Goal: Navigation & Orientation: Find specific page/section

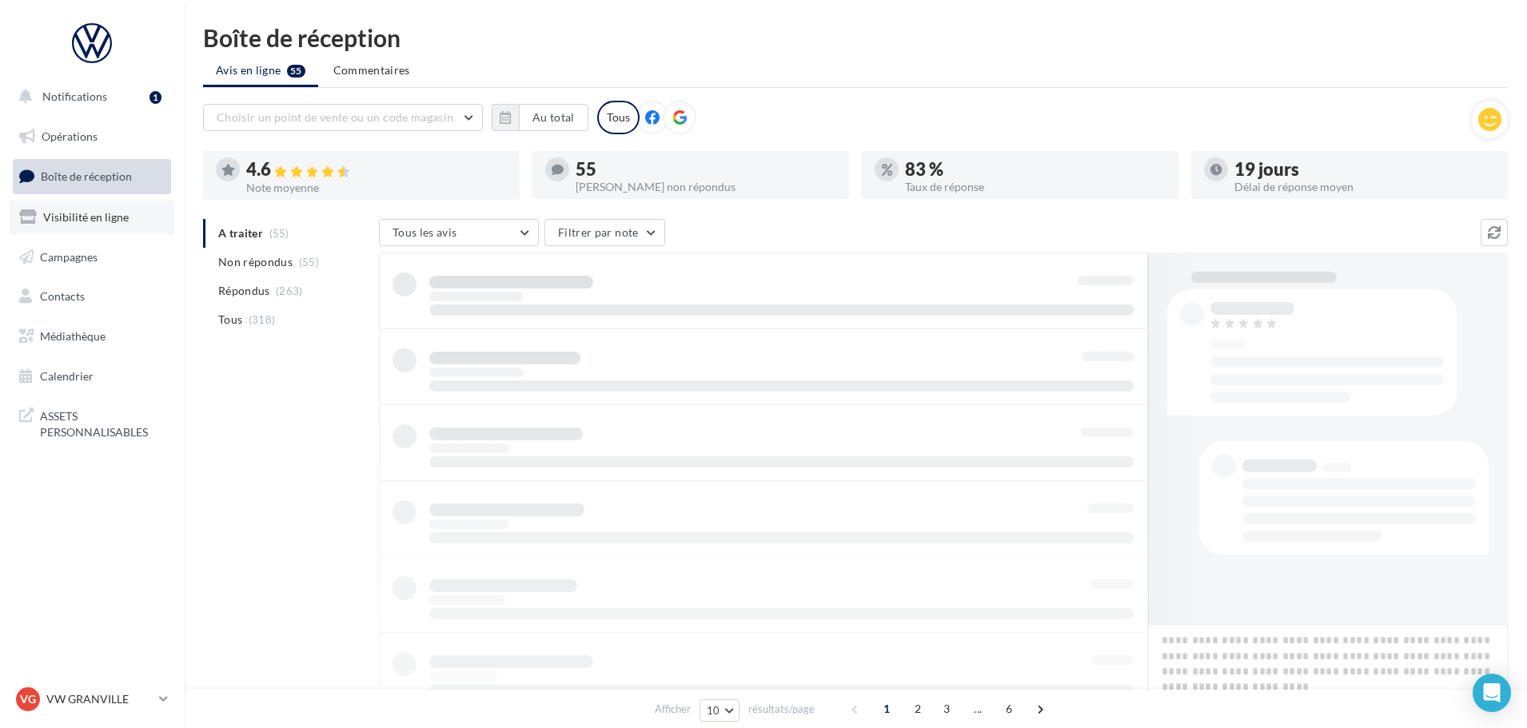
click at [108, 223] on span "Visibilité en ligne" at bounding box center [86, 217] width 86 height 14
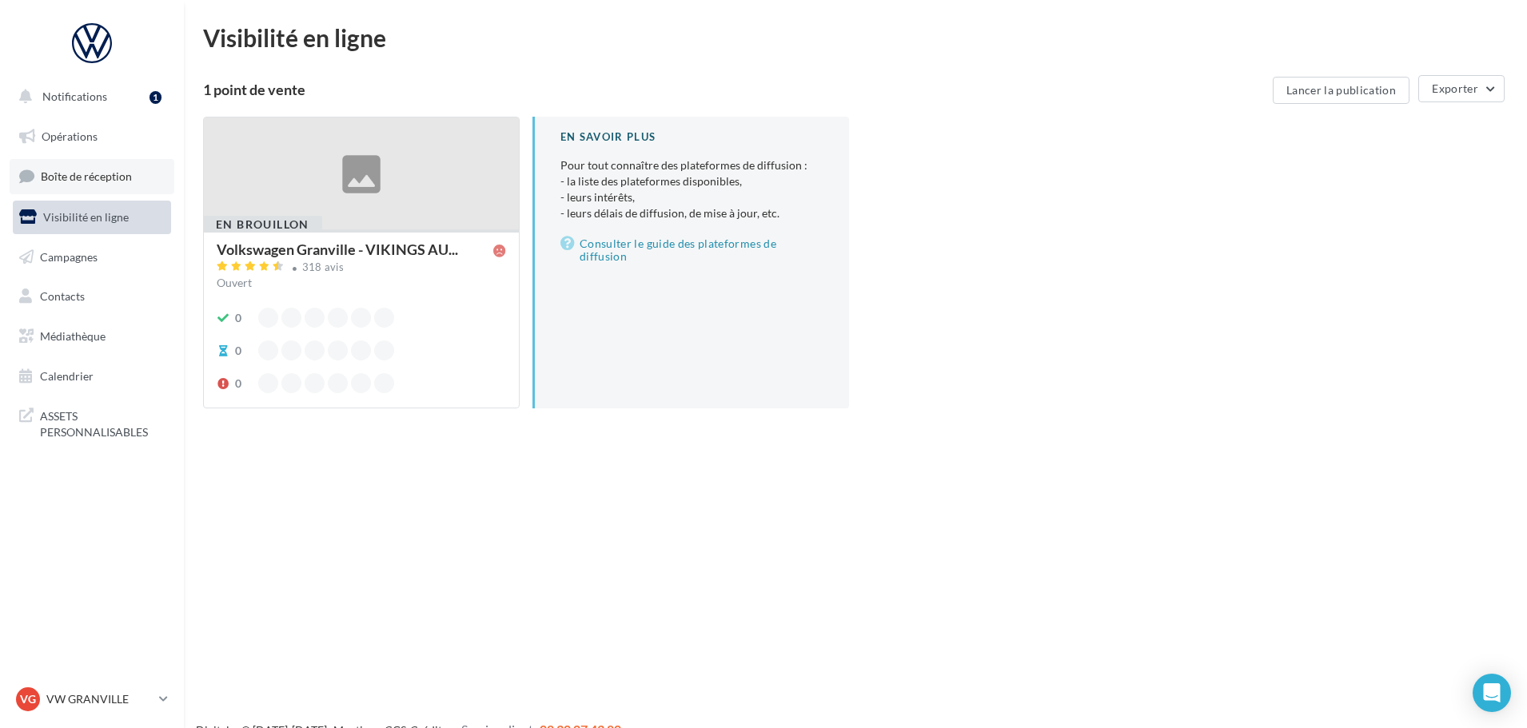
click at [82, 185] on link "Boîte de réception" at bounding box center [92, 176] width 165 height 34
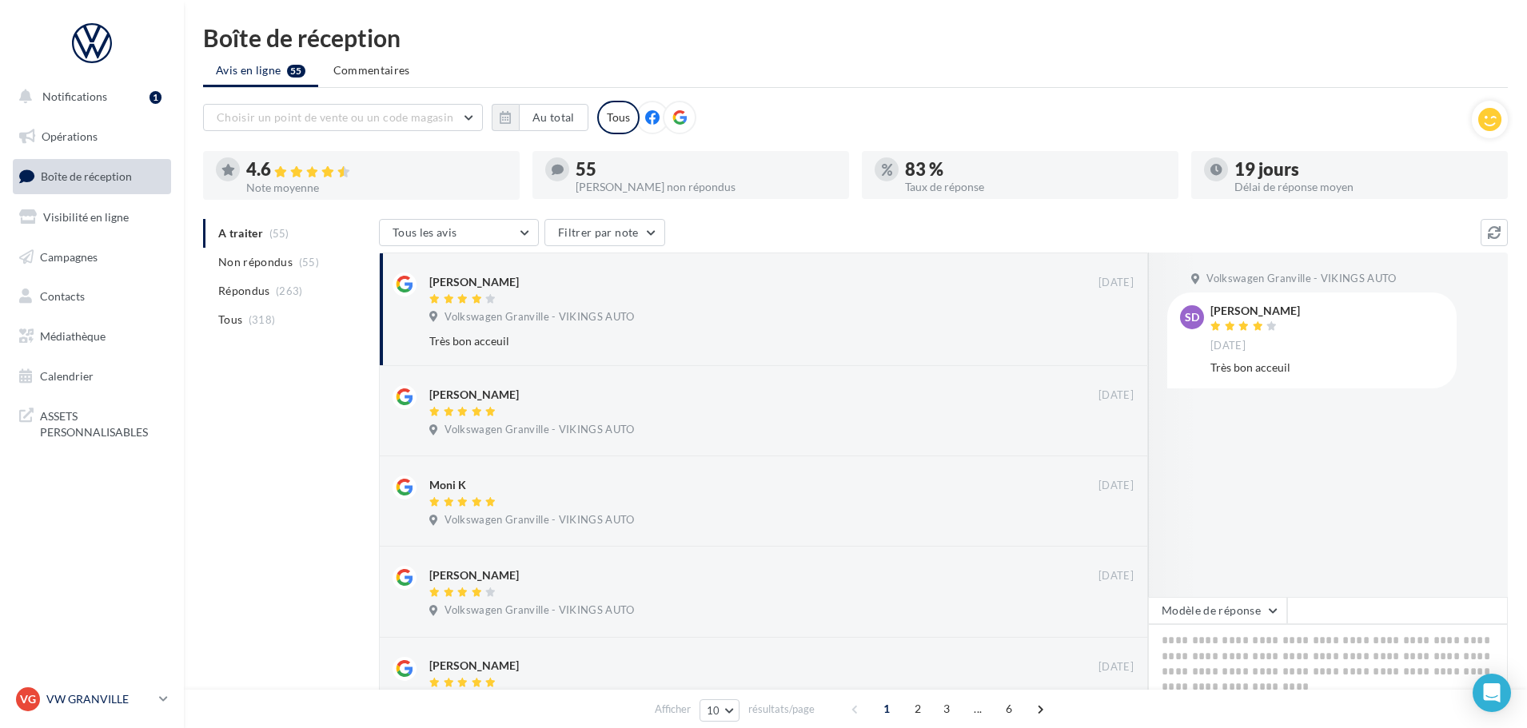
click at [100, 701] on p "VW GRANVILLE" at bounding box center [99, 700] width 106 height 16
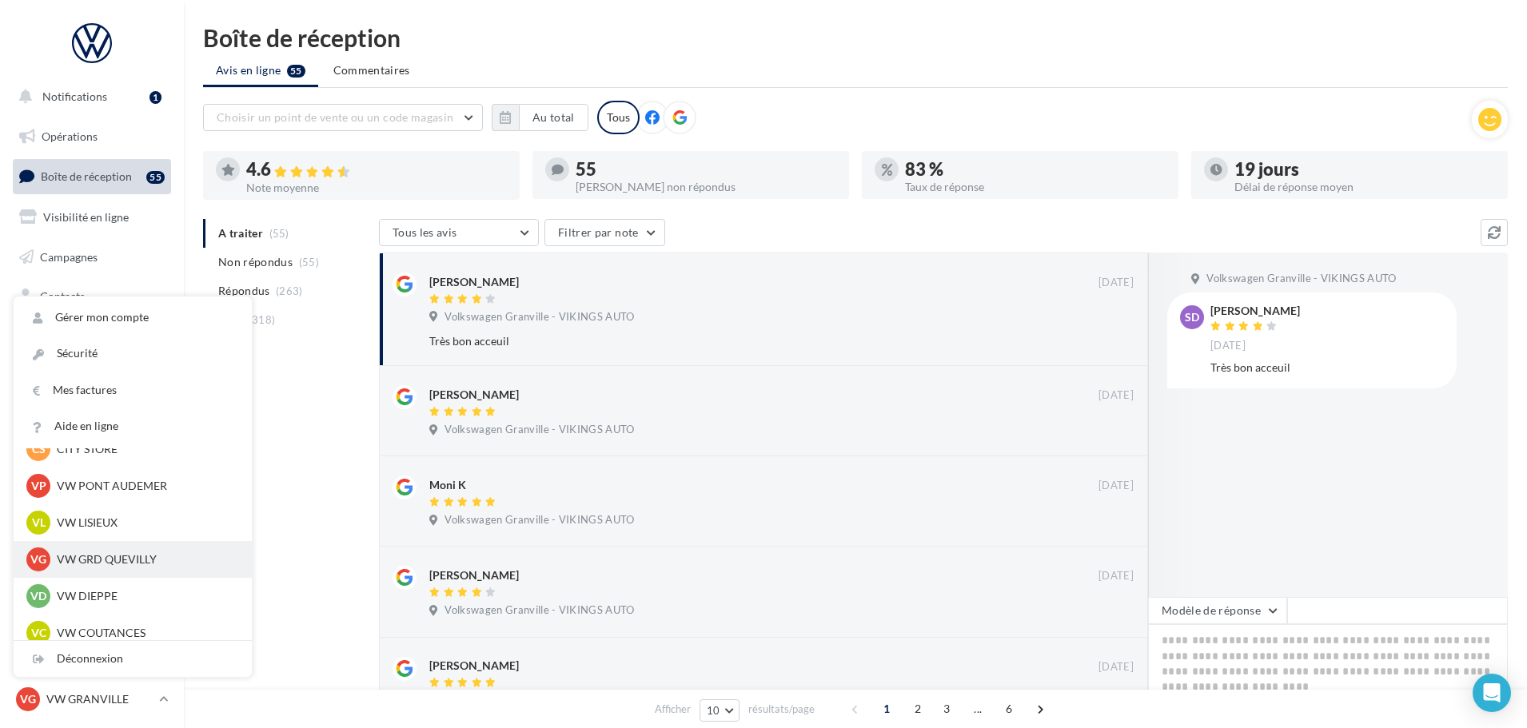
scroll to position [400, 0]
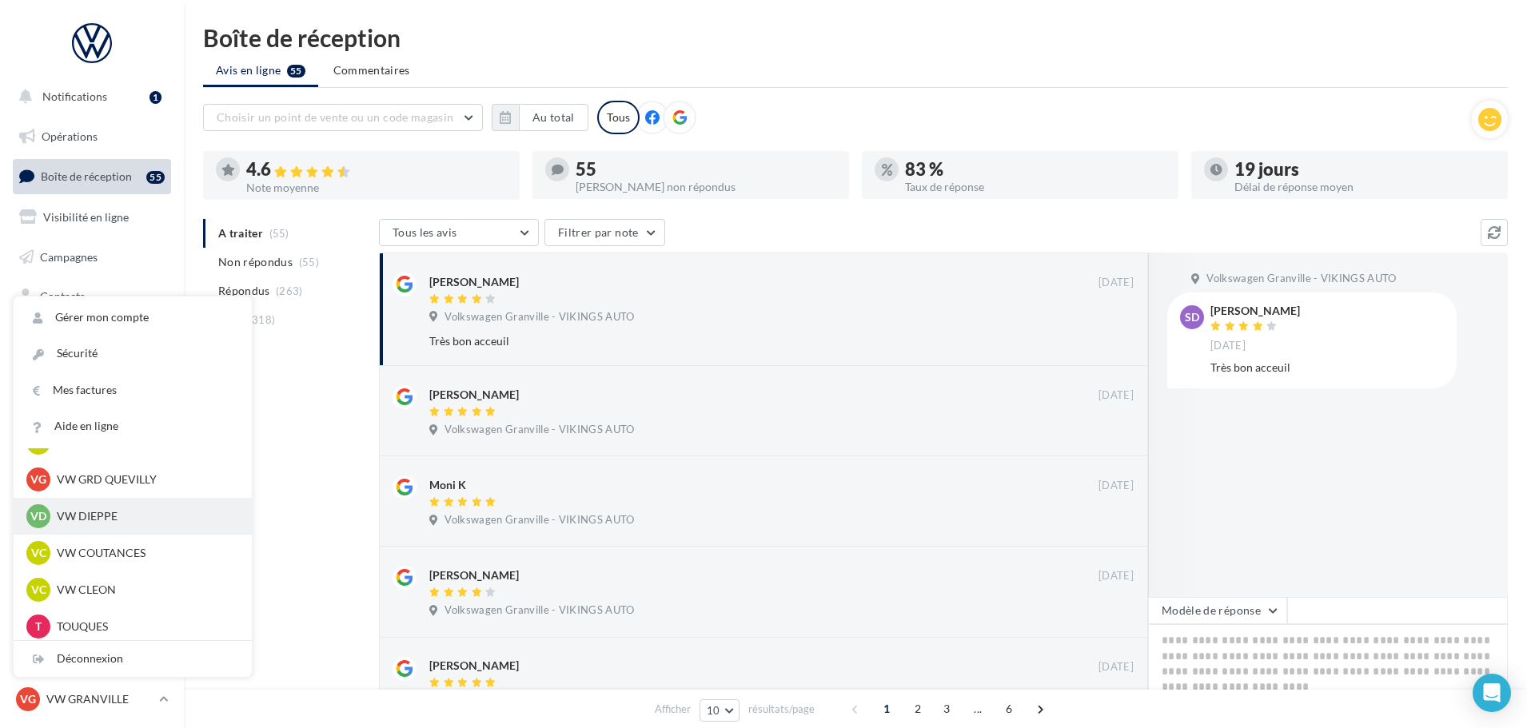
click at [95, 515] on p "VW DIEPPE" at bounding box center [145, 517] width 176 height 16
